Goal: Register for event/course

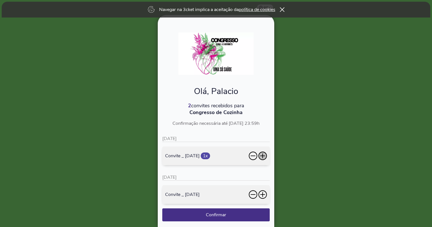
click at [262, 155] on icon at bounding box center [262, 156] width 8 height 8
click at [261, 191] on icon at bounding box center [262, 194] width 8 height 8
click at [263, 192] on icon at bounding box center [262, 194] width 8 height 8
click at [262, 153] on icon at bounding box center [262, 156] width 8 height 8
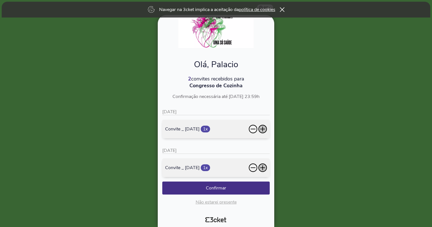
click at [263, 128] on icon at bounding box center [262, 129] width 8 height 8
click at [263, 129] on icon at bounding box center [262, 129] width 8 height 8
click at [264, 167] on icon at bounding box center [262, 168] width 8 height 8
click at [253, 129] on icon at bounding box center [253, 129] width 8 height 8
click at [265, 129] on icon at bounding box center [262, 129] width 8 height 8
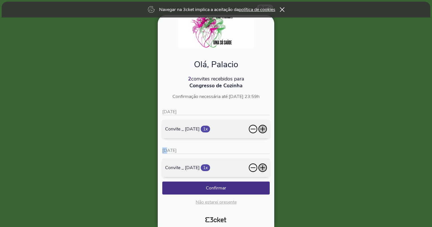
click at [265, 129] on icon at bounding box center [262, 129] width 5 height 1
drag, startPoint x: 265, startPoint y: 129, endPoint x: 264, endPoint y: 168, distance: 39.0
click at [264, 168] on icon at bounding box center [262, 168] width 8 height 8
drag, startPoint x: 264, startPoint y: 168, endPoint x: 264, endPoint y: 129, distance: 39.3
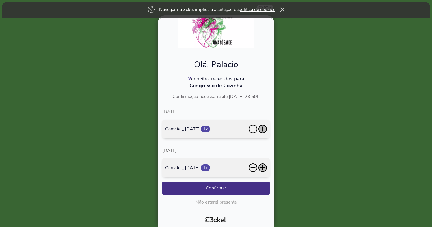
click at [264, 129] on icon at bounding box center [262, 129] width 8 height 8
drag, startPoint x: 264, startPoint y: 129, endPoint x: 264, endPoint y: 167, distance: 38.7
click at [264, 168] on icon at bounding box center [262, 168] width 5 height 1
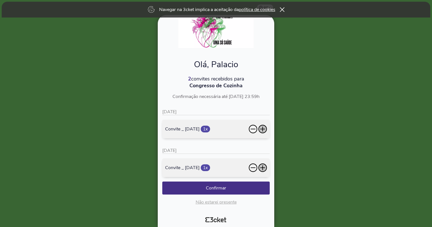
click at [252, 129] on icon at bounding box center [253, 129] width 8 height 8
click at [253, 167] on icon at bounding box center [253, 168] width 8 height 8
click at [262, 127] on icon at bounding box center [262, 129] width 1 height 5
click at [261, 168] on icon at bounding box center [262, 168] width 5 height 1
click at [264, 166] on icon at bounding box center [262, 168] width 8 height 8
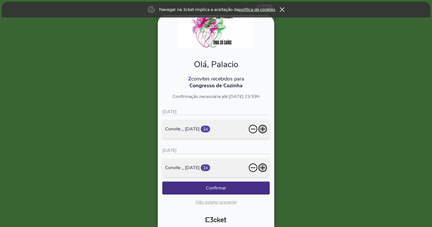
click at [260, 129] on icon at bounding box center [262, 129] width 8 height 8
drag, startPoint x: 262, startPoint y: 168, endPoint x: 263, endPoint y: 140, distance: 28.3
click at [263, 168] on icon at bounding box center [262, 167] width 1 height 5
click at [263, 129] on icon at bounding box center [262, 129] width 1 height 5
click at [227, 190] on button "Confirmar" at bounding box center [215, 188] width 107 height 13
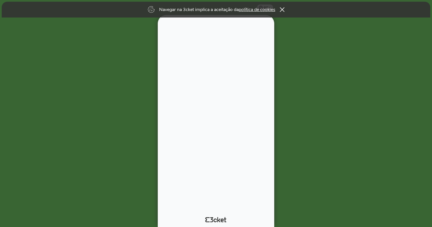
scroll to position [0, 0]
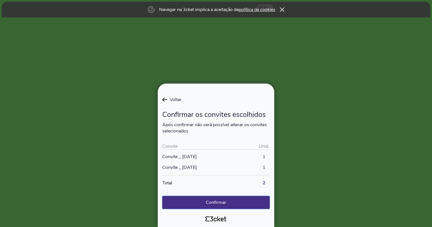
click at [223, 203] on button "Confirmar" at bounding box center [215, 202] width 107 height 13
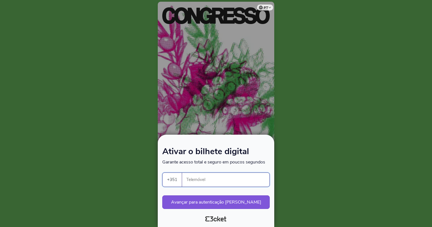
click at [223, 178] on input "Telemóvel" at bounding box center [227, 180] width 83 height 14
type input "916373583"
click at [203, 205] on button "Avançar para autenticação segura" at bounding box center [215, 203] width 107 height 14
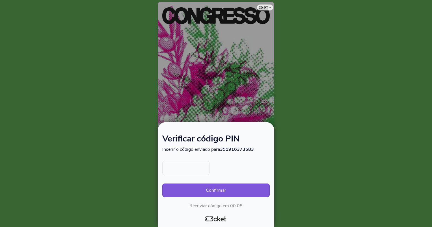
click at [185, 166] on input "text" at bounding box center [185, 168] width 47 height 14
type input "9680"
click at [205, 188] on button "Confirmar" at bounding box center [215, 191] width 107 height 14
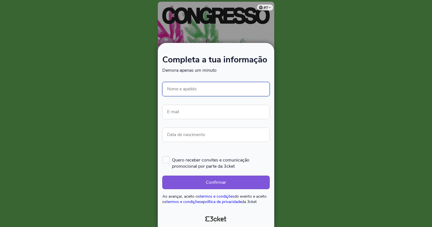
click at [201, 87] on input "Nome e apelido" at bounding box center [215, 89] width 107 height 14
type input "[PERSON_NAME]"
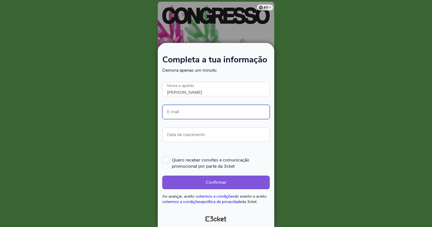
click at [189, 111] on input "E-mail" at bounding box center [215, 112] width 107 height 14
type input "andre.santos@palaciogovernador.com"
type input "[PERSON_NAME]"
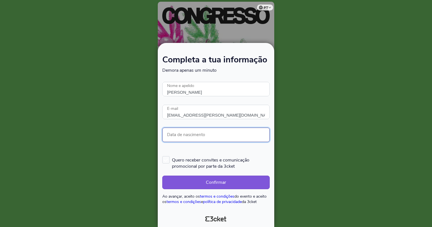
click at [202, 138] on input "Data de nascimento" at bounding box center [215, 135] width 107 height 14
type input "15/01/1990"
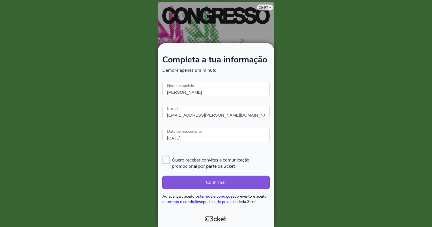
click at [164, 160] on label "Quero receber convites e comunicação promocional por parte da 3cket" at bounding box center [215, 162] width 107 height 13
click at [163, 156] on input "Quero receber convites e comunicação promocional por parte da 3cket" at bounding box center [162, 156] width 1 height 1
checkbox input "true"
click at [192, 181] on button "Confirmar" at bounding box center [215, 183] width 107 height 14
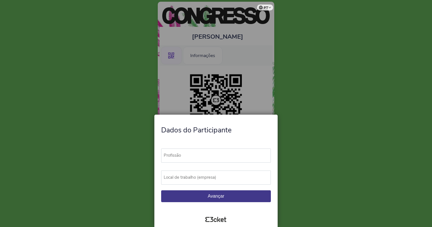
click at [203, 154] on label "Profissão" at bounding box center [218, 156] width 115 height 14
click at [203, 154] on input "Profissão" at bounding box center [216, 156] width 110 height 14
type input "X"
type input "cozinheiro"
click at [199, 179] on label "Local de trabalho (empresa)" at bounding box center [218, 178] width 115 height 14
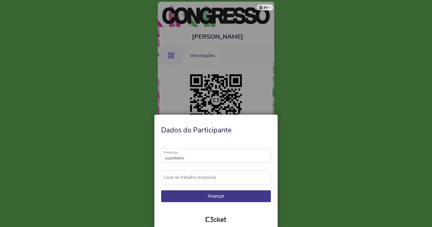
click at [199, 179] on input "Local de trabalho (empresa)" at bounding box center [216, 178] width 110 height 14
type input "Hotel Palácio do governador"
click at [203, 195] on button "Avançar" at bounding box center [216, 196] width 110 height 12
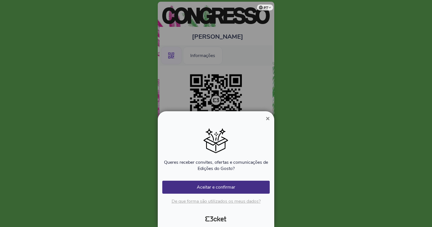
click at [267, 118] on span "×" at bounding box center [268, 119] width 4 height 8
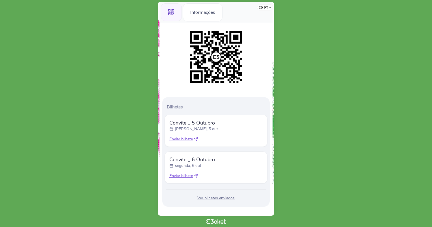
scroll to position [48, 0]
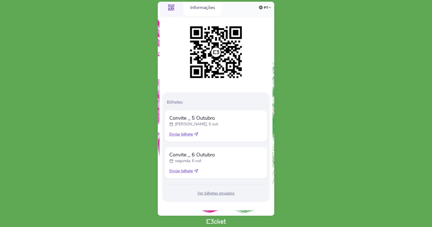
click at [197, 135] on icon at bounding box center [196, 135] width 4 height 4
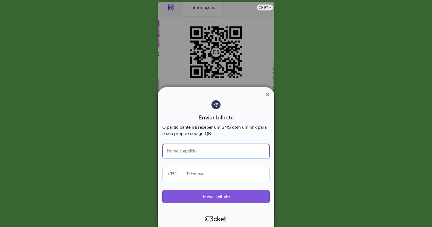
click at [193, 151] on input "Nome e apelido" at bounding box center [215, 151] width 107 height 14
type input "[PERSON_NAME]"
click at [215, 176] on input "Telemóvel" at bounding box center [227, 174] width 83 height 14
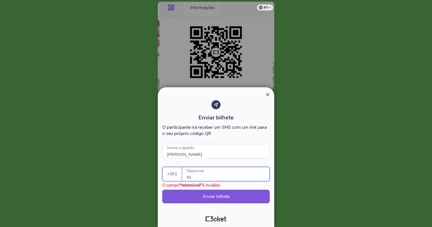
type input "9"
click at [266, 96] on span "×" at bounding box center [268, 95] width 4 height 8
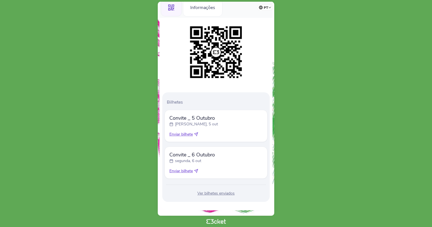
click at [179, 124] on p "[PERSON_NAME], 5 out" at bounding box center [196, 125] width 43 height 6
click at [175, 100] on p "Bilhetes" at bounding box center [217, 102] width 101 height 6
click at [233, 131] on div "Convite _ 5 Outubro [PERSON_NAME], 5 out Enviar bilhete" at bounding box center [215, 126] width 93 height 23
click at [197, 8] on div "Informações" at bounding box center [203, 8] width 40 height 18
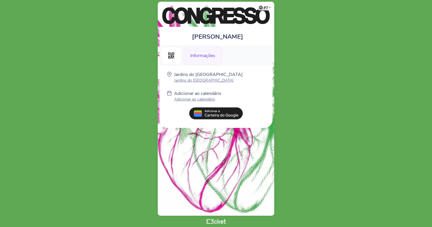
click at [271, 7] on select "Português ([GEOGRAPHIC_DATA]) English Español Catalan [DEMOGRAPHIC_DATA]" at bounding box center [266, 6] width 14 height 11
click at [319, 90] on body "pt Português ([GEOGRAPHIC_DATA]) English Español Catalan [DEMOGRAPHIC_DATA] [PE…" at bounding box center [215, 113] width 427 height 223
click at [300, 77] on body "pt Português ([GEOGRAPHIC_DATA]) English Español Catalan [DEMOGRAPHIC_DATA] [PE…" at bounding box center [215, 113] width 427 height 223
click at [298, 47] on body "pt Português ([GEOGRAPHIC_DATA]) English Español Catalan [DEMOGRAPHIC_DATA] [PE…" at bounding box center [215, 113] width 427 height 223
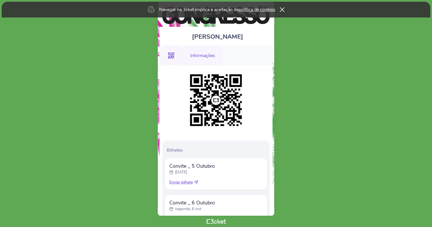
click at [201, 54] on div "Informações" at bounding box center [203, 56] width 40 height 18
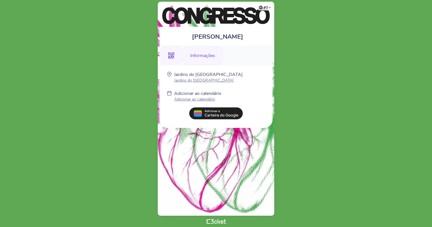
click at [173, 55] on icon ".st0{fill-rule:evenodd;clip-rule:evenodd;}" at bounding box center [171, 56] width 6 height 6
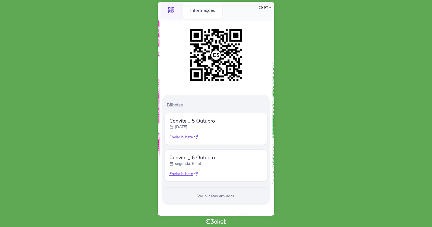
scroll to position [48, 0]
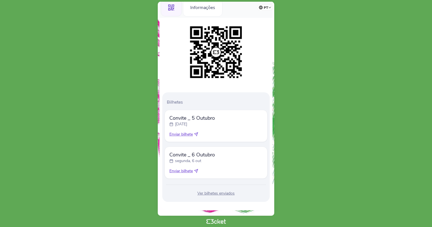
click at [220, 193] on div "Ver bilhetes enviados" at bounding box center [215, 194] width 103 height 6
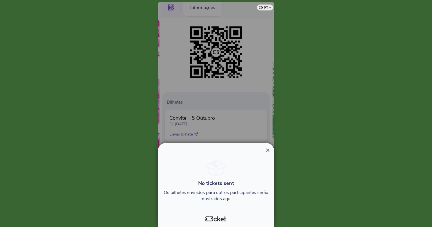
click at [268, 151] on span "×" at bounding box center [268, 150] width 4 height 8
